Goal: Task Accomplishment & Management: Manage account settings

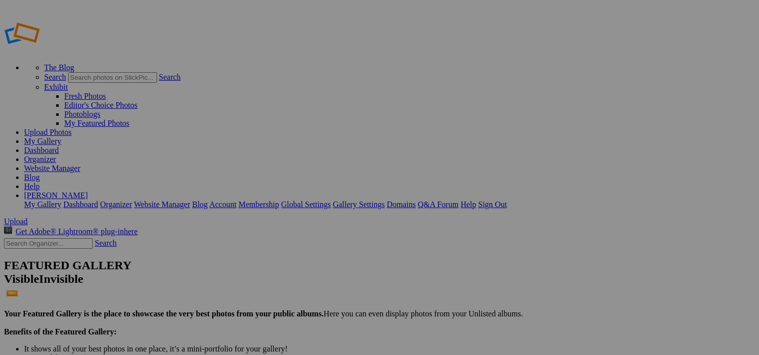
drag, startPoint x: 303, startPoint y: 194, endPoint x: 249, endPoint y: 195, distance: 54.7
type input "Minneopa State Park Falls 1"
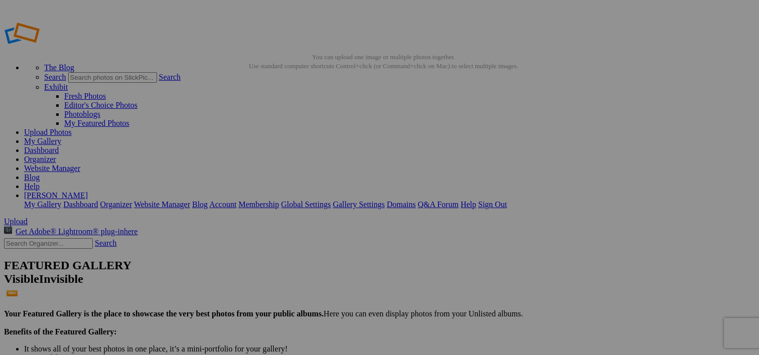
drag, startPoint x: 392, startPoint y: 188, endPoint x: 344, endPoint y: 187, distance: 48.2
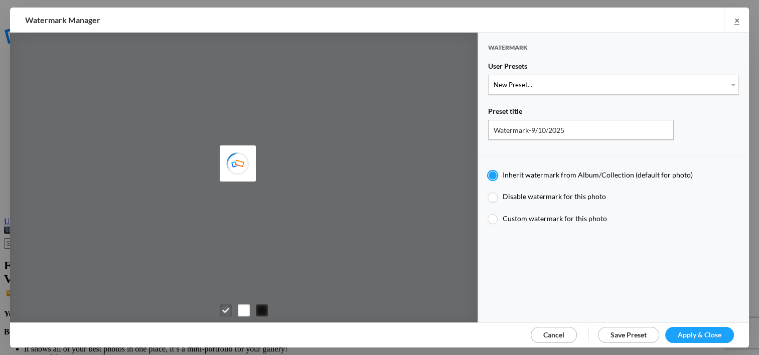
type input "Mi"
type input "Watermark-8/29/2025"
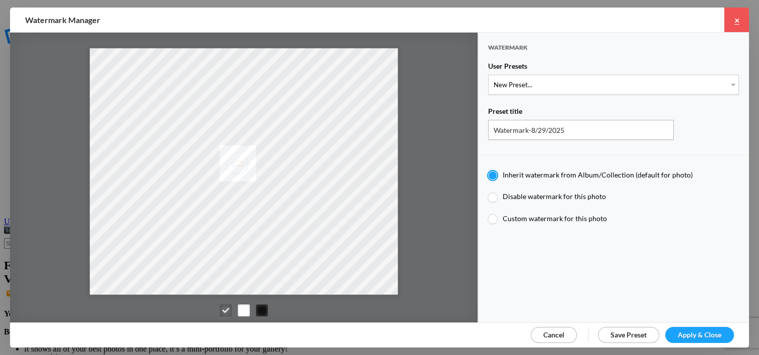
click at [738, 19] on link "×" at bounding box center [736, 20] width 25 height 25
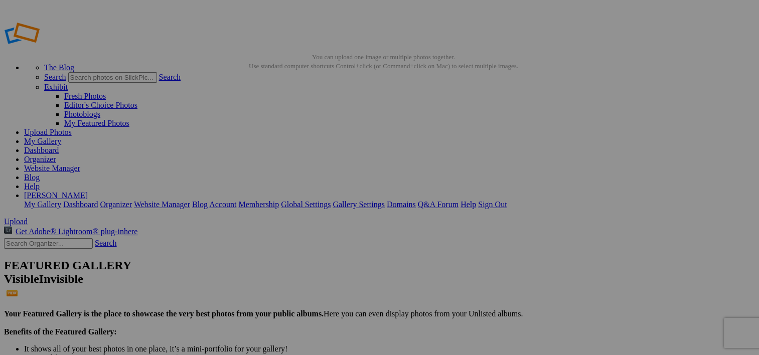
type input "Minneopa Lower Falls SP"
drag, startPoint x: 479, startPoint y: 181, endPoint x: 430, endPoint y: 180, distance: 48.7
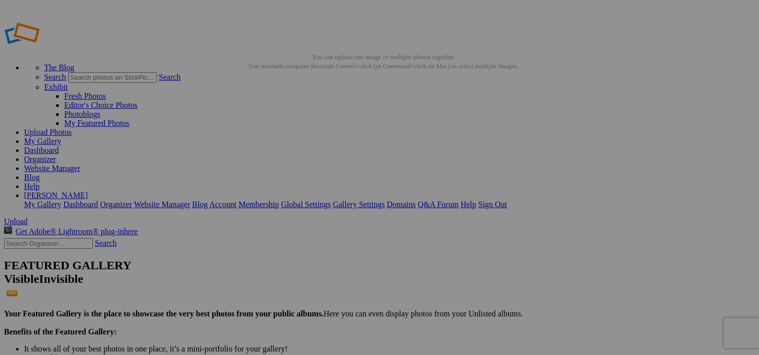
type input "Minneopa Higher Falls SP"
drag, startPoint x: 309, startPoint y: 195, endPoint x: 248, endPoint y: 195, distance: 61.2
type input "Minnemishinona Falls, Mankato MN"
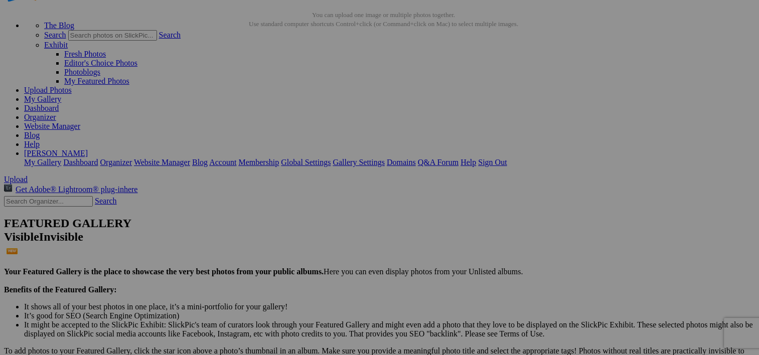
scroll to position [50, 0]
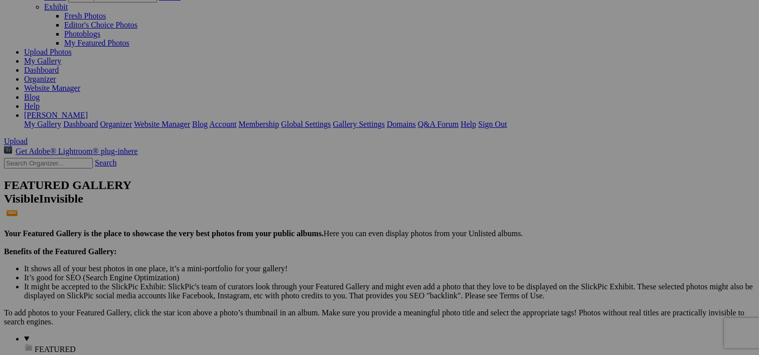
scroll to position [150, 0]
